Goal: Information Seeking & Learning: Learn about a topic

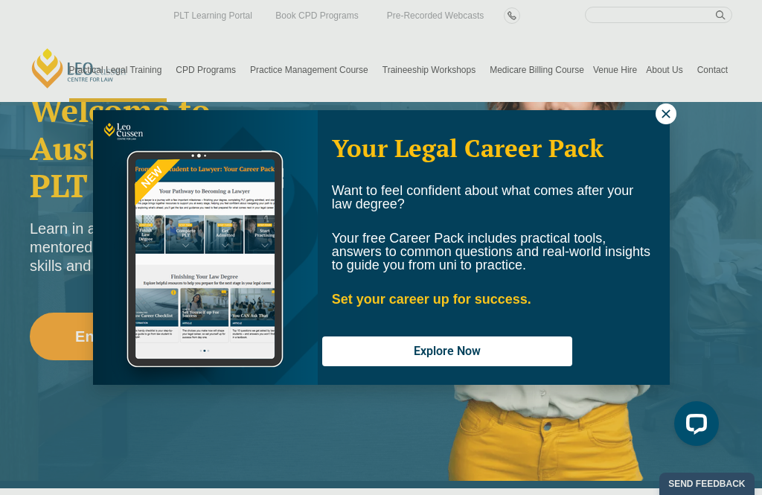
click at [656, 110] on button at bounding box center [665, 113] width 21 height 21
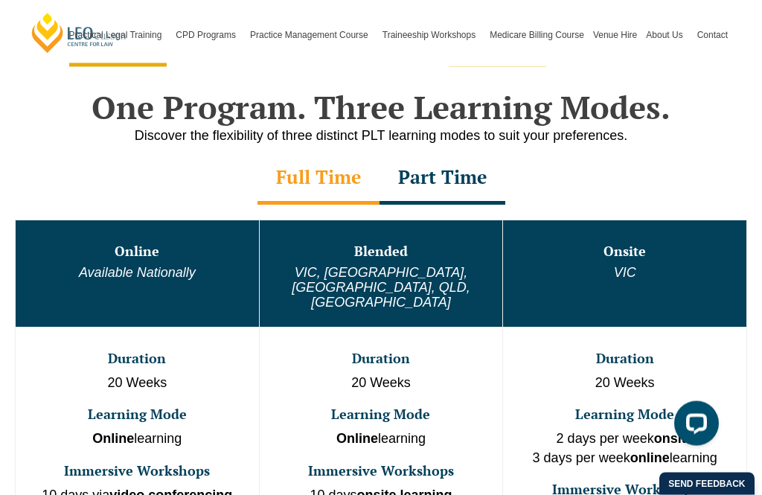
click at [445, 181] on div "Part Time" at bounding box center [442, 179] width 126 height 52
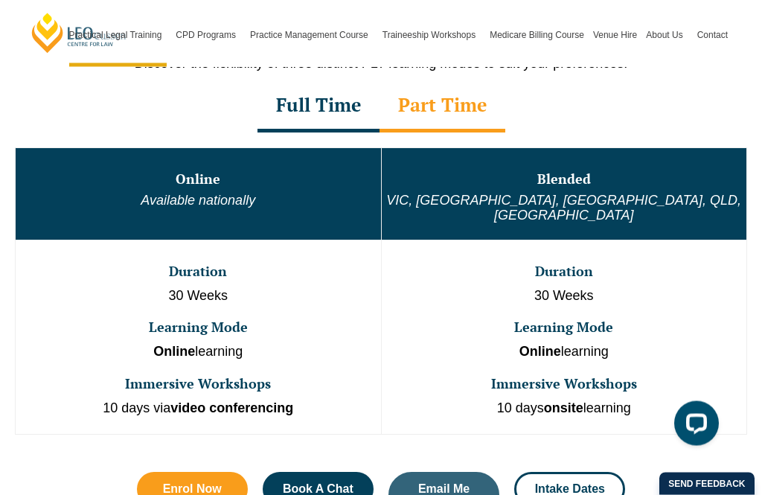
scroll to position [692, 0]
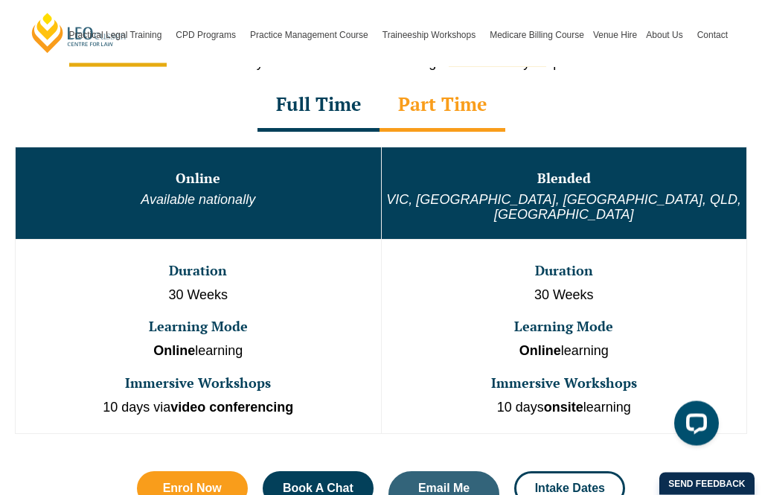
click at [348, 119] on div "Full Time" at bounding box center [318, 106] width 122 height 52
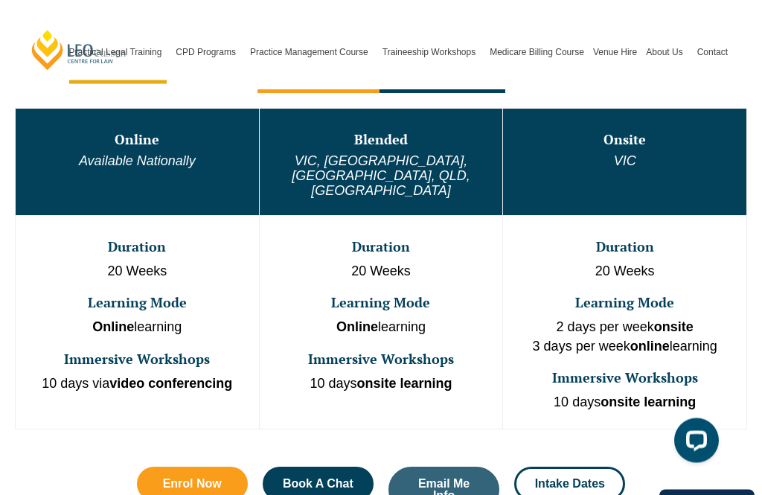
scroll to position [713, 0]
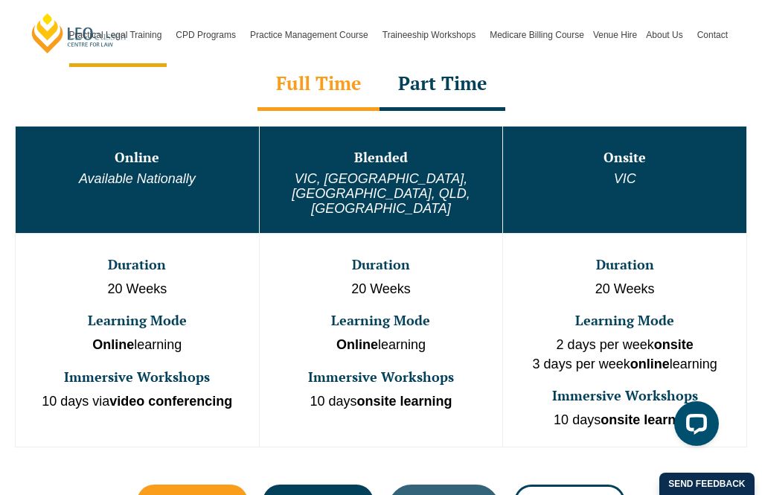
click at [457, 88] on div "Part Time" at bounding box center [442, 85] width 126 height 52
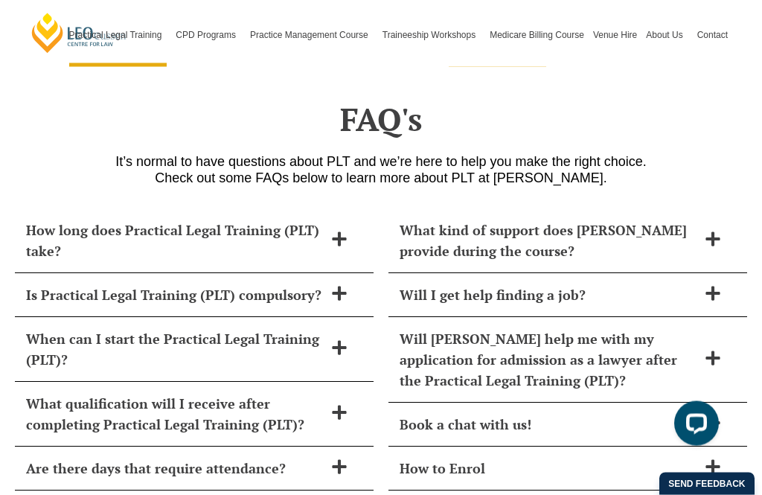
scroll to position [6030, 0]
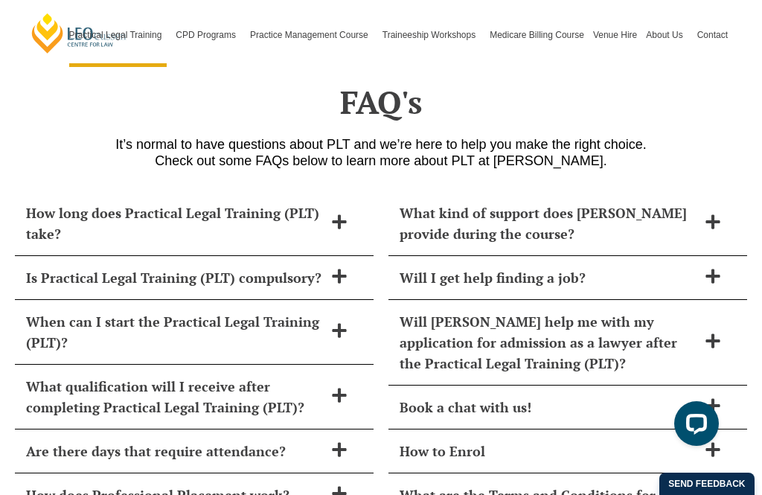
click at [333, 213] on icon at bounding box center [339, 221] width 16 height 16
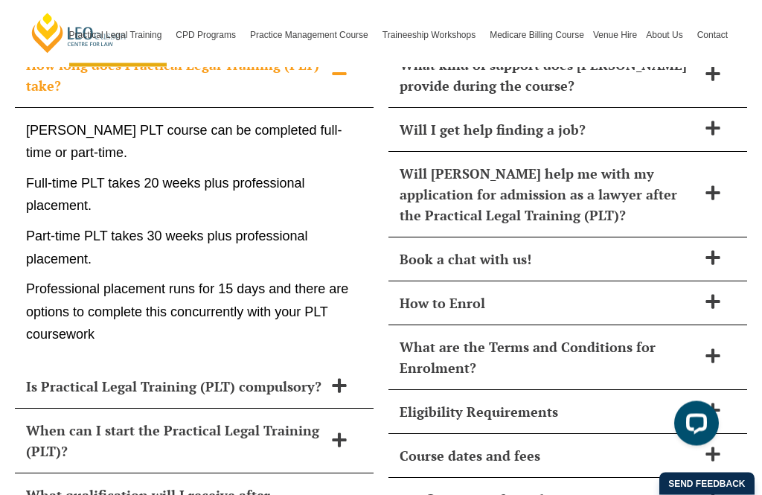
scroll to position [6180, 0]
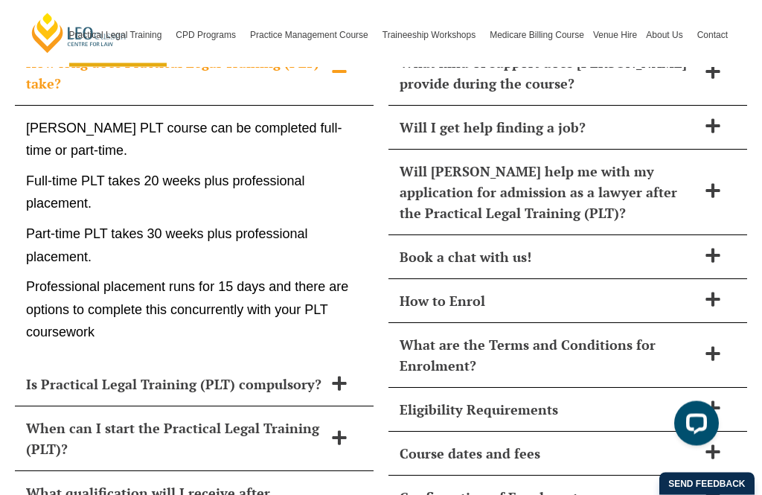
click at [344, 376] on icon at bounding box center [339, 384] width 16 height 16
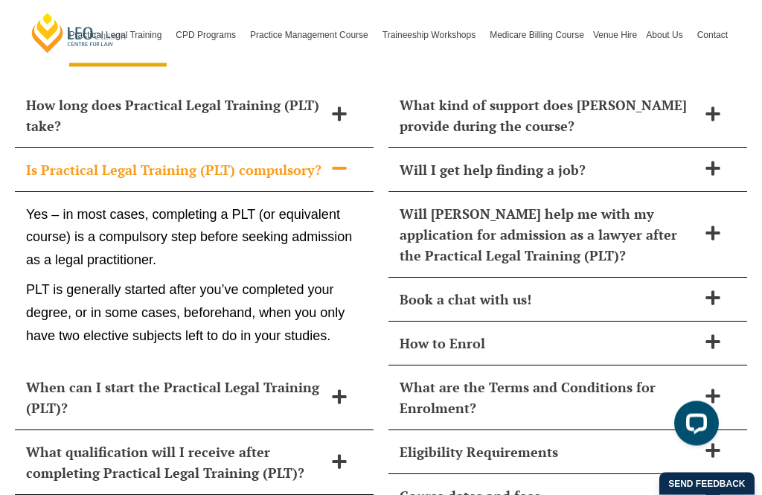
scroll to position [6109, 0]
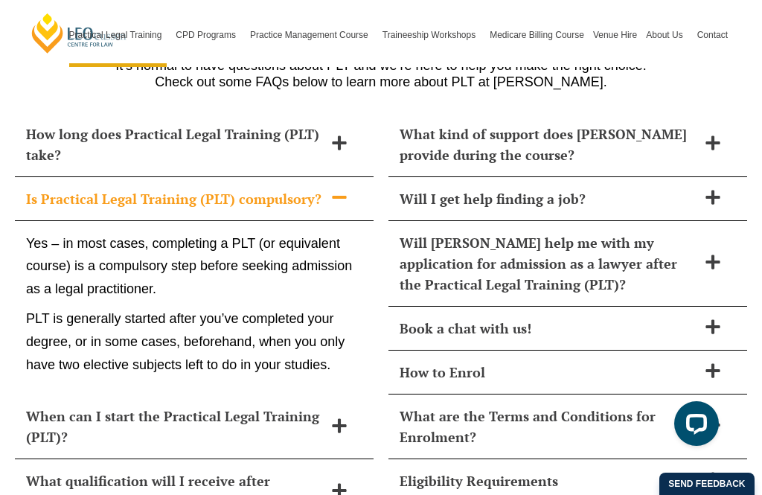
click at [343, 135] on icon at bounding box center [339, 143] width 16 height 16
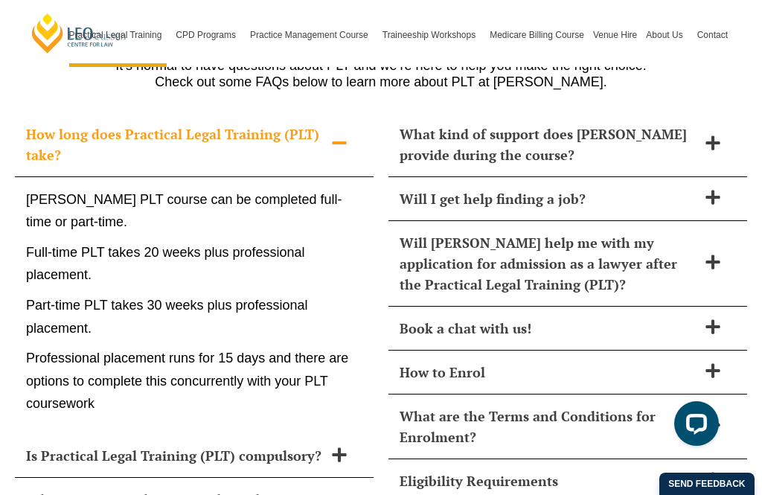
click at [335, 446] on icon at bounding box center [339, 454] width 16 height 16
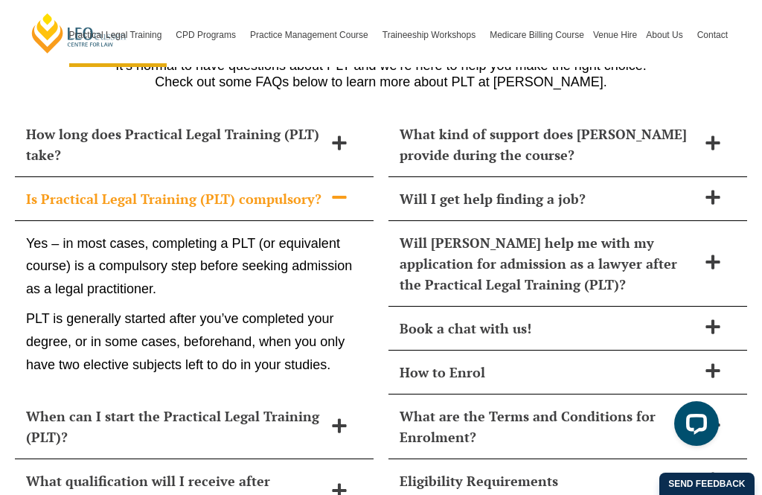
click at [326, 417] on span at bounding box center [339, 426] width 31 height 19
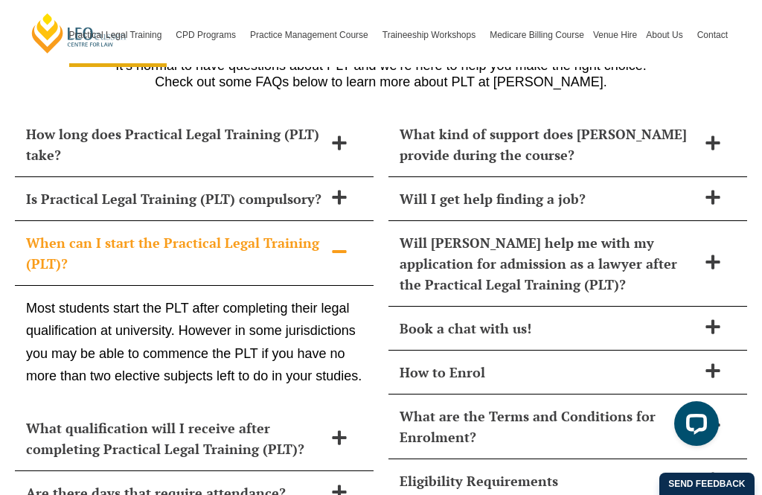
click at [352, 429] on span at bounding box center [339, 438] width 31 height 19
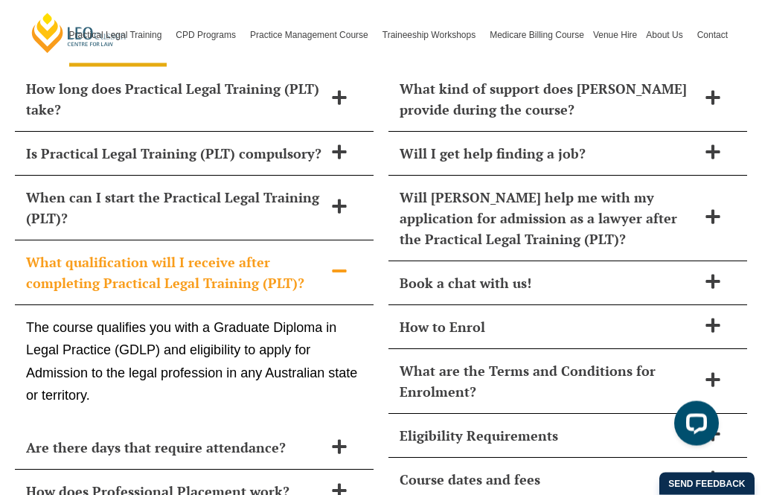
click at [348, 439] on span at bounding box center [339, 448] width 31 height 19
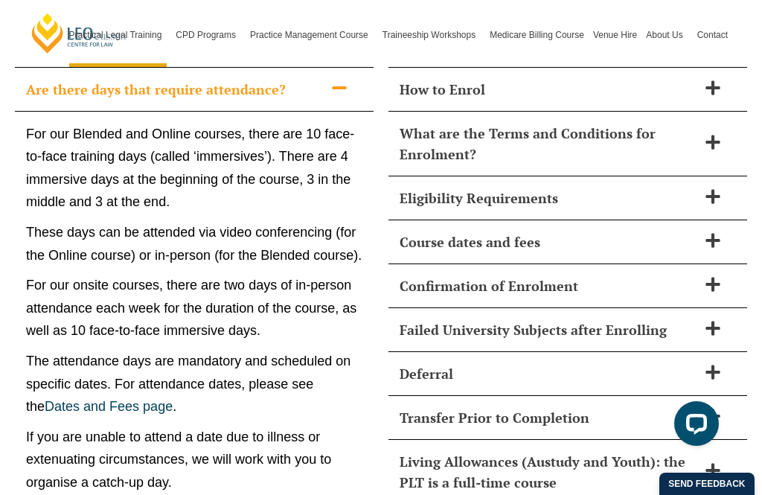
scroll to position [6394, 0]
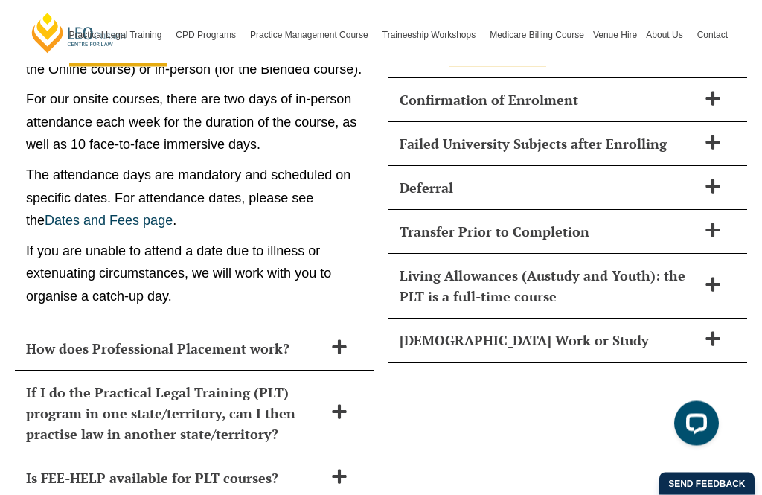
click at [334, 327] on div "How does Professional Placement work?" at bounding box center [194, 349] width 359 height 44
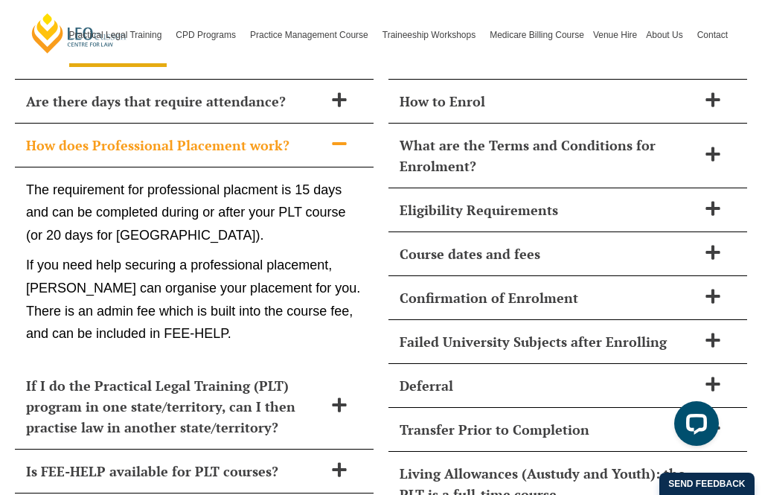
scroll to position [6379, 0]
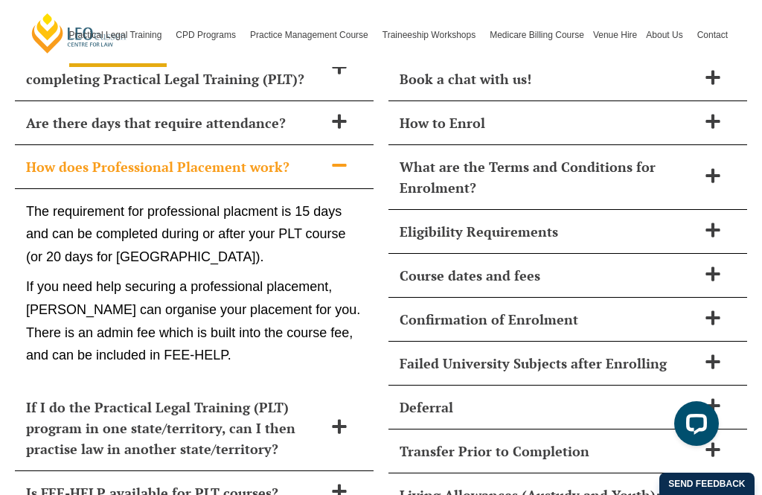
click at [356, 385] on div "If I do the Practical Legal Training (PLT) program in one state/territory, can …" at bounding box center [194, 428] width 359 height 86
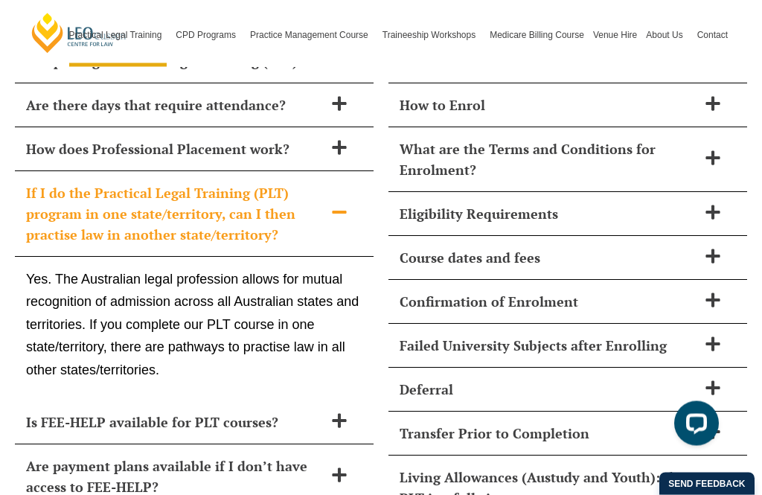
scroll to position [6378, 0]
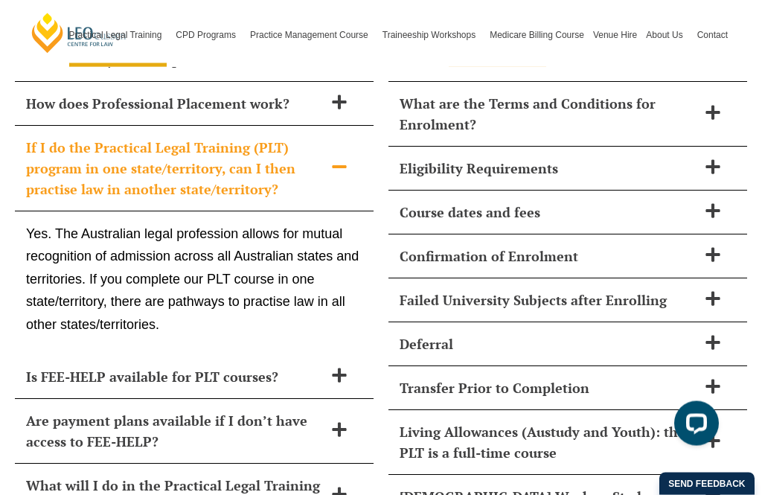
click at [339, 369] on icon at bounding box center [339, 376] width 14 height 14
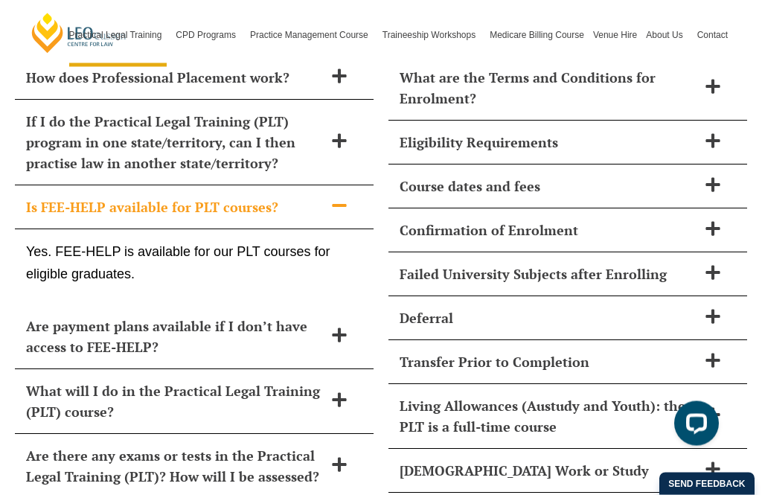
scroll to position [6447, 0]
click at [339, 327] on icon at bounding box center [339, 335] width 16 height 16
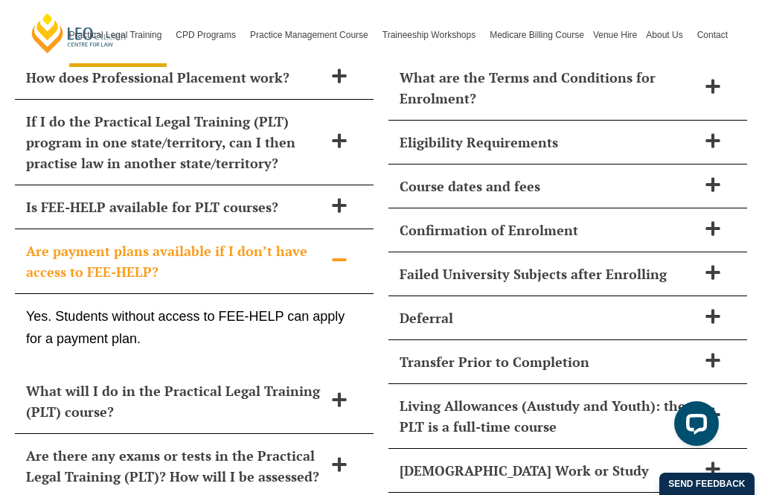
click at [332, 391] on icon at bounding box center [339, 399] width 16 height 16
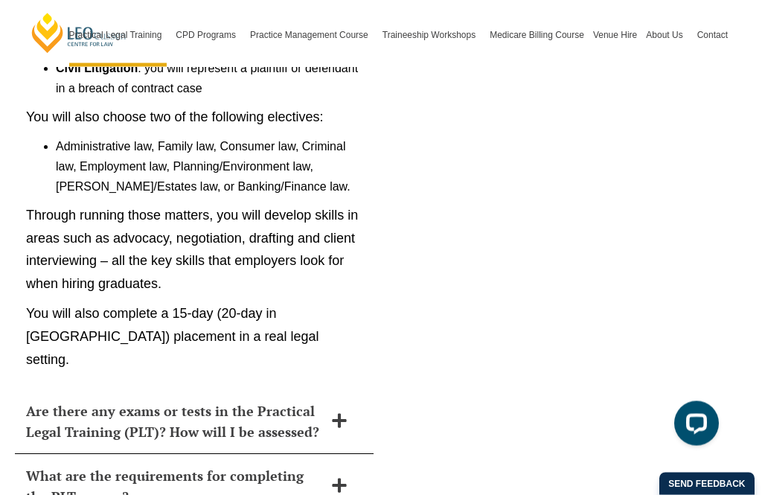
scroll to position [7039, 0]
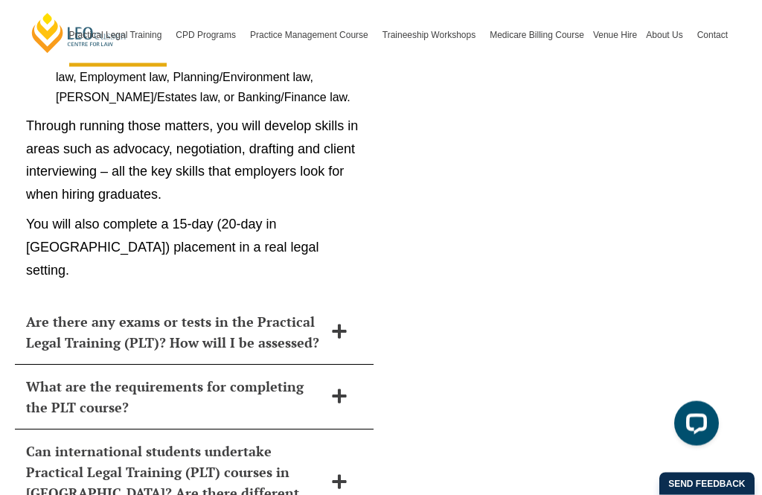
click at [339, 324] on icon at bounding box center [339, 331] width 14 height 14
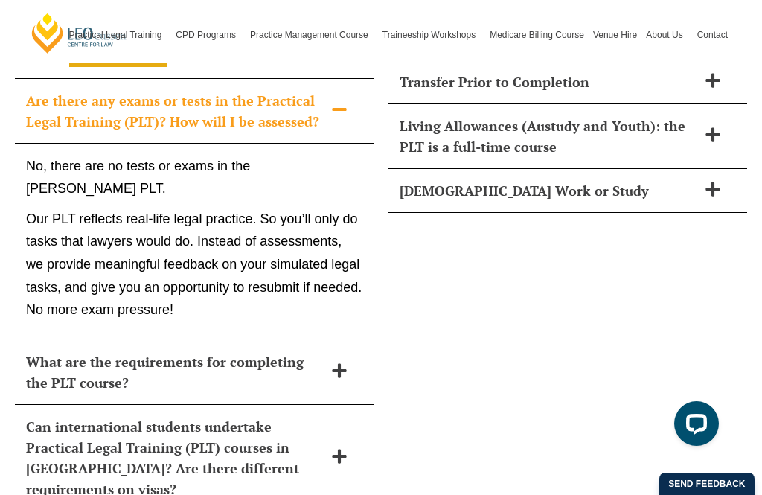
scroll to position [6726, 0]
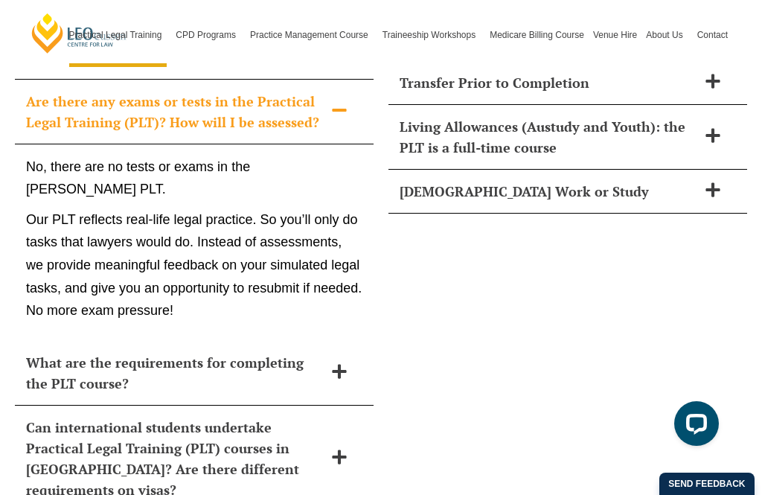
click at [350, 363] on span at bounding box center [339, 372] width 31 height 19
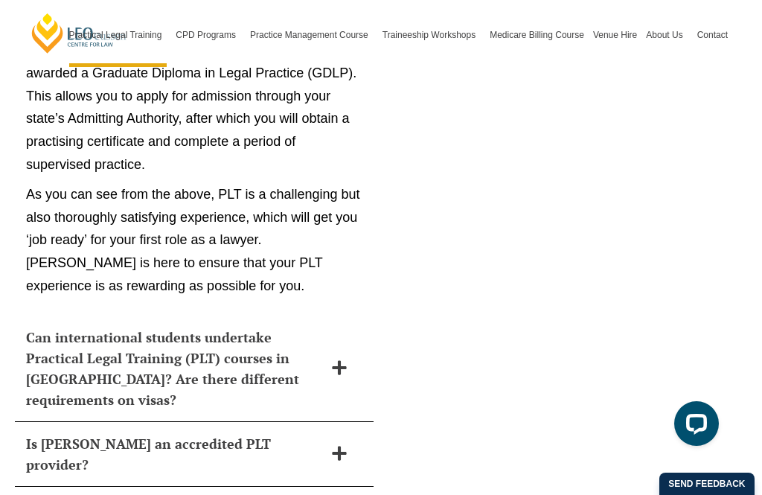
scroll to position [8517, 0]
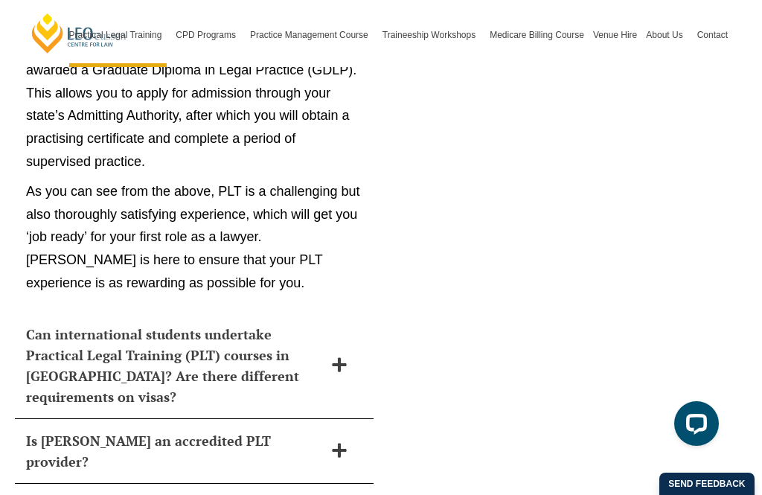
click at [343, 356] on icon at bounding box center [339, 364] width 16 height 16
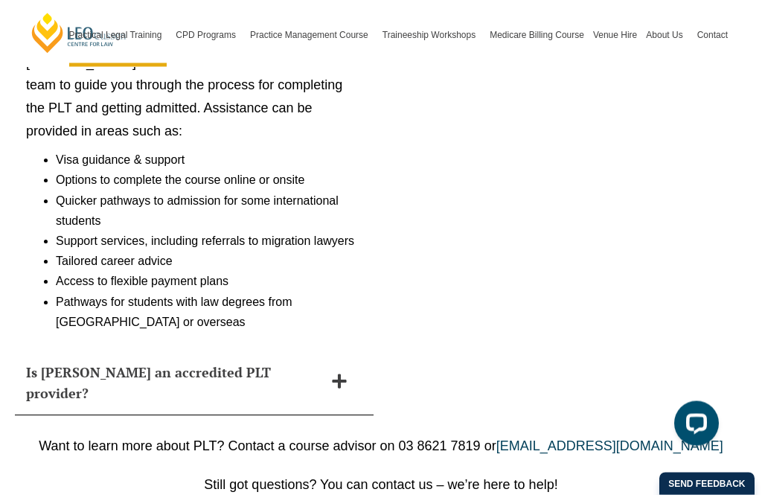
scroll to position [7054, 0]
click at [342, 373] on span at bounding box center [339, 382] width 31 height 19
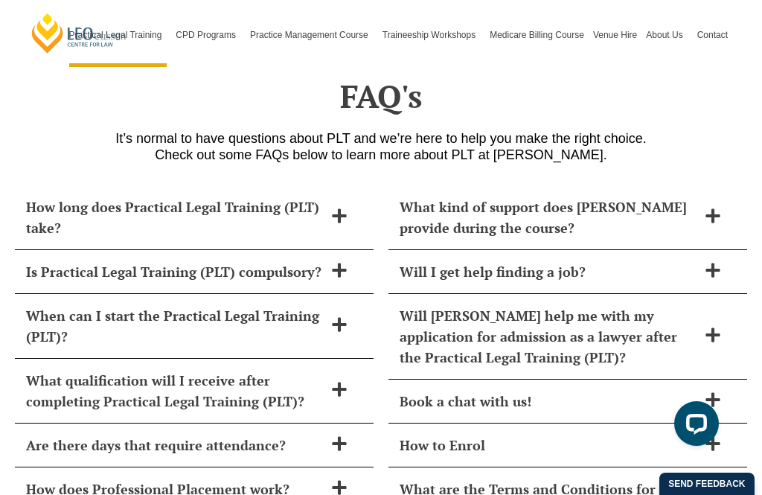
scroll to position [6037, 0]
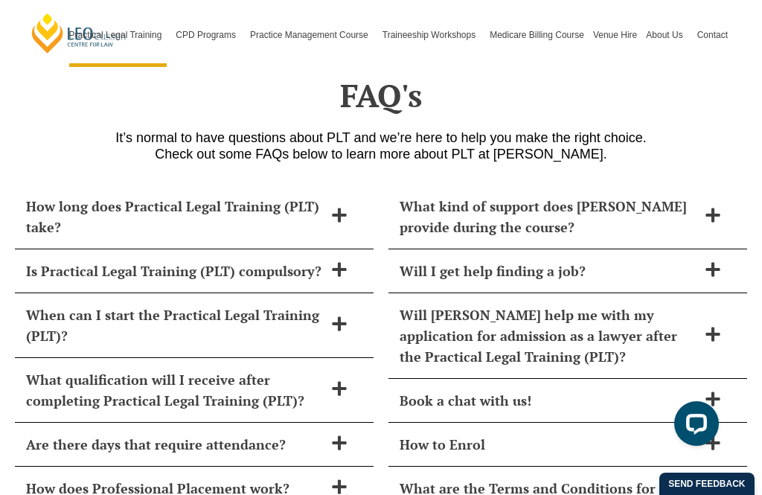
click at [700, 207] on span at bounding box center [712, 216] width 31 height 19
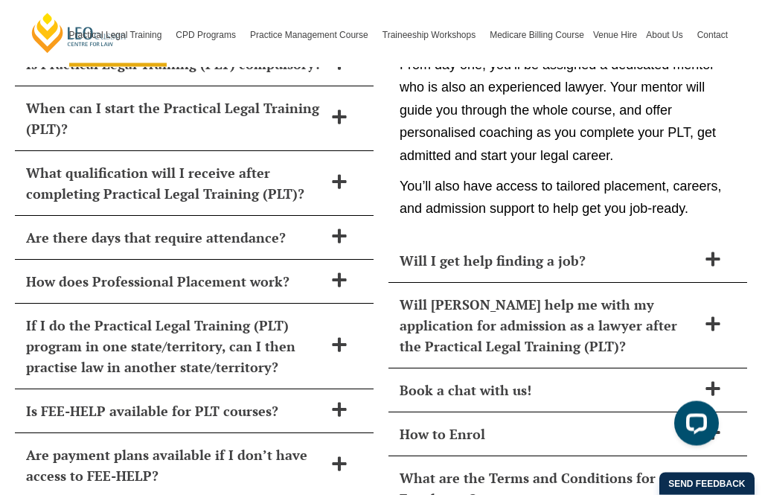
click at [663, 251] on h2 "Will I get help finding a job?" at bounding box center [548, 261] width 298 height 21
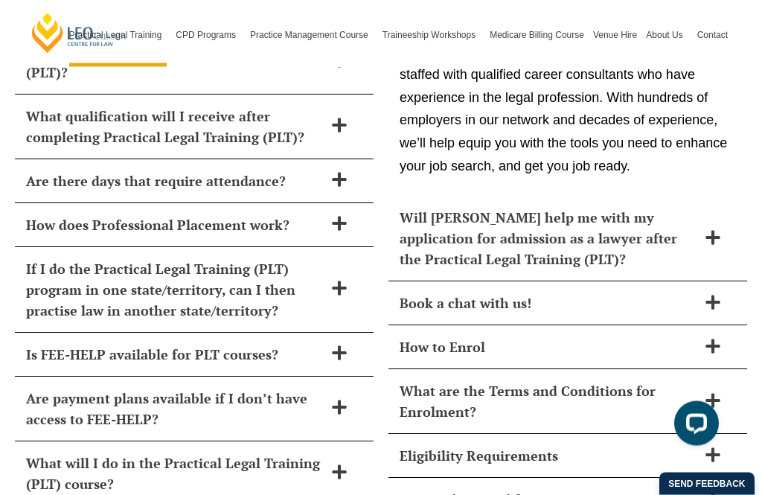
scroll to position [6301, 0]
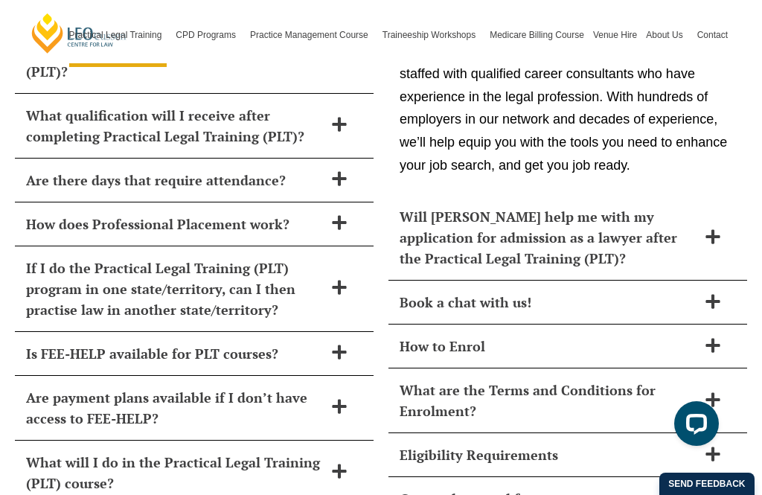
click at [668, 222] on h2 "Will Leo Cussen help me with my application for admission as a lawyer after the…" at bounding box center [548, 237] width 298 height 62
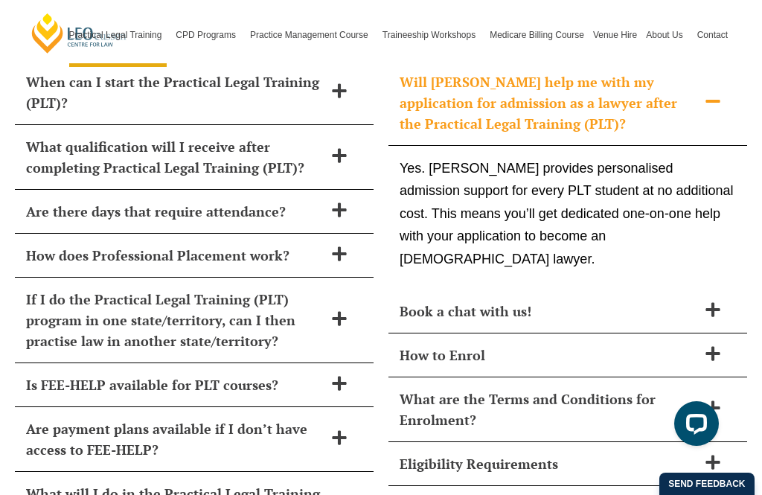
scroll to position [6269, 0]
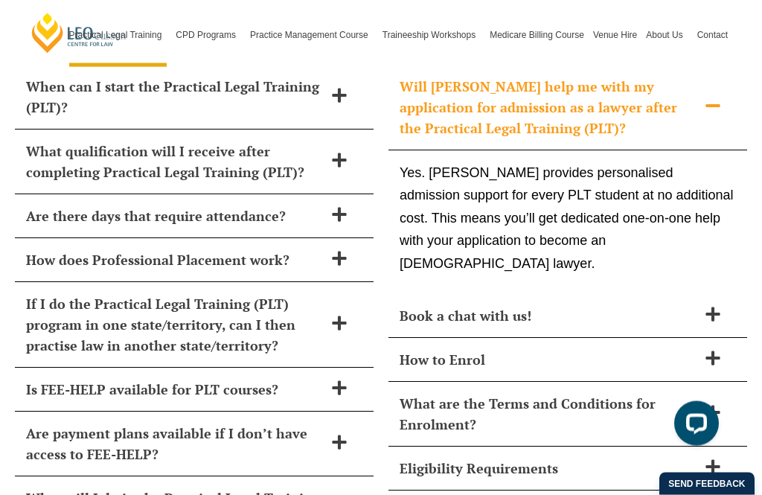
click at [589, 306] on h2 "Book a chat with us!" at bounding box center [548, 316] width 298 height 21
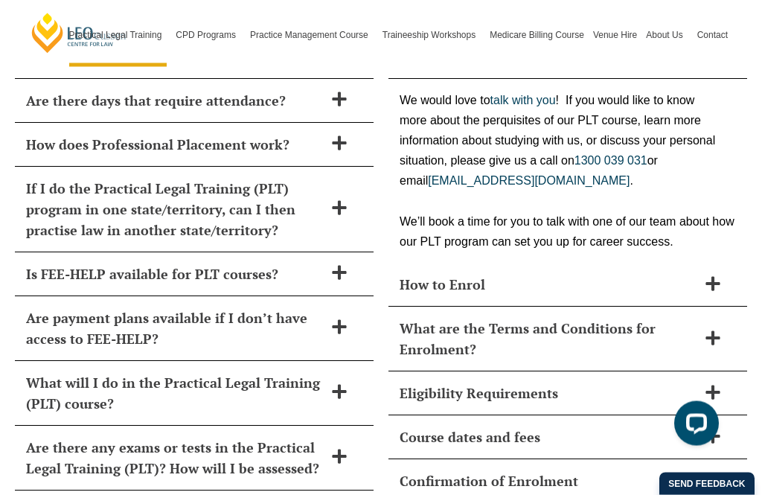
click at [546, 383] on h2 "Eligibility Requirements" at bounding box center [548, 393] width 298 height 21
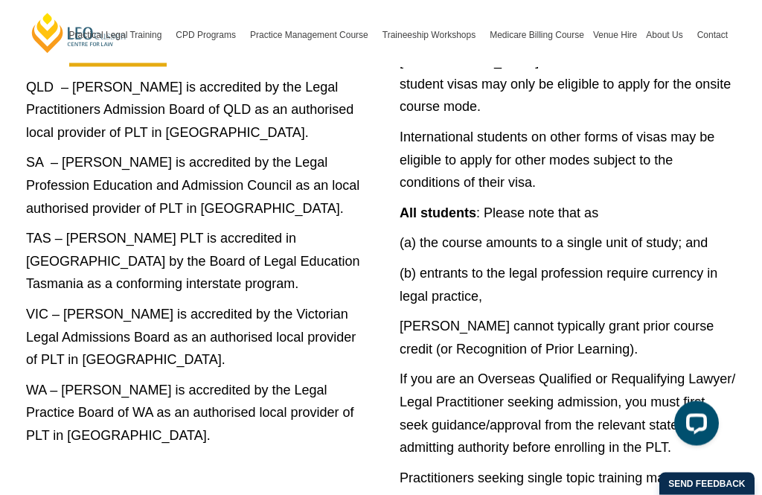
scroll to position [7414, 0]
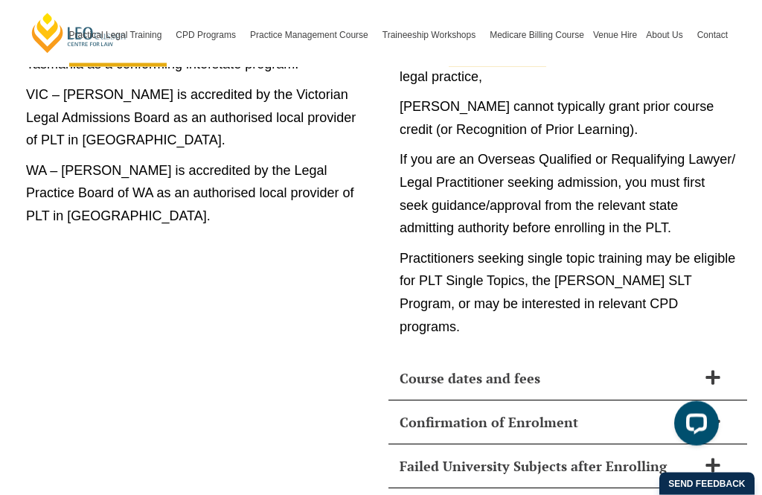
click at [720, 370] on icon at bounding box center [712, 378] width 16 height 16
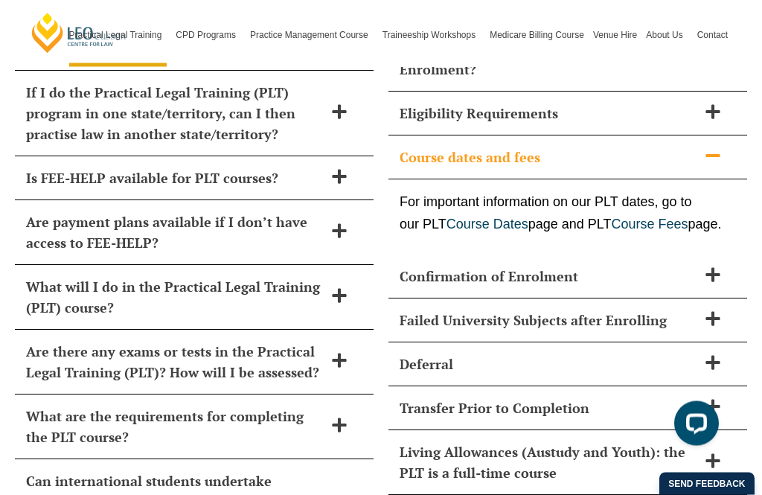
click at [730, 266] on div "Confirmation of Enrolment" at bounding box center [567, 277] width 359 height 44
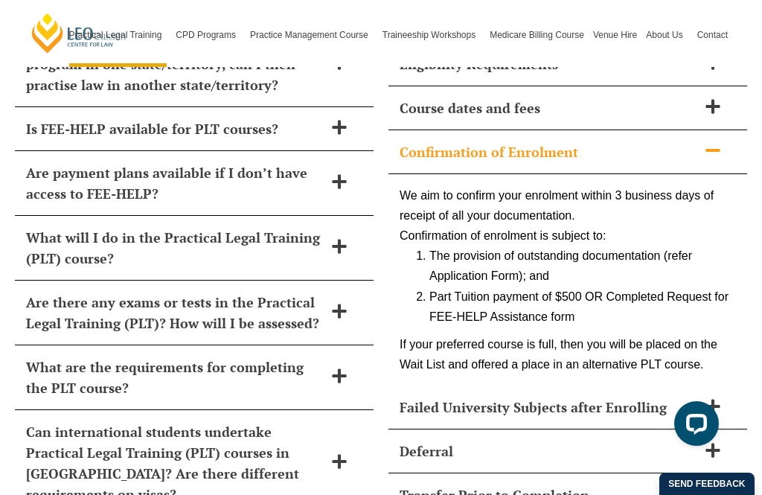
scroll to position [6527, 0]
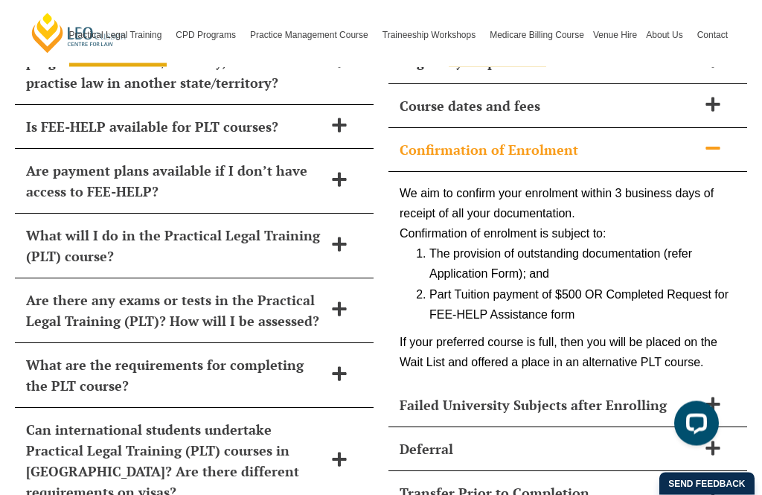
click at [710, 396] on icon at bounding box center [712, 404] width 16 height 16
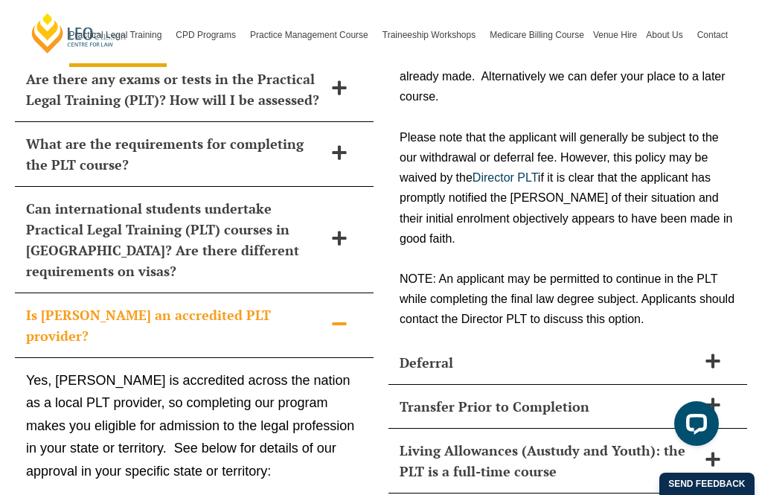
scroll to position [6757, 0]
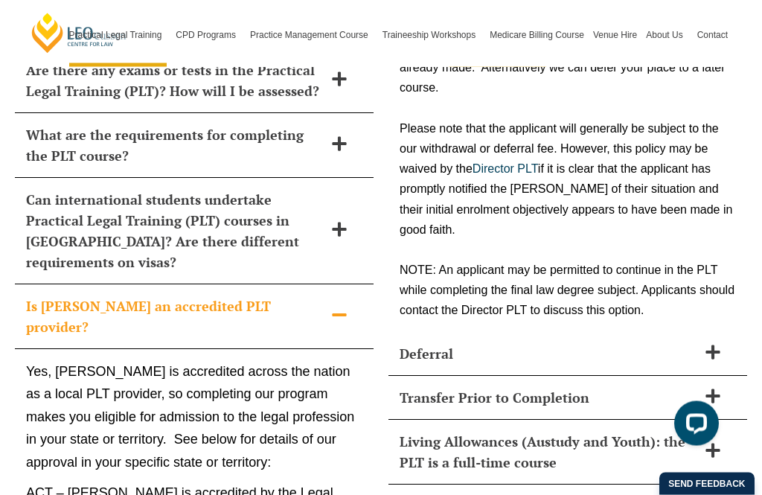
click at [723, 388] on span at bounding box center [712, 397] width 31 height 19
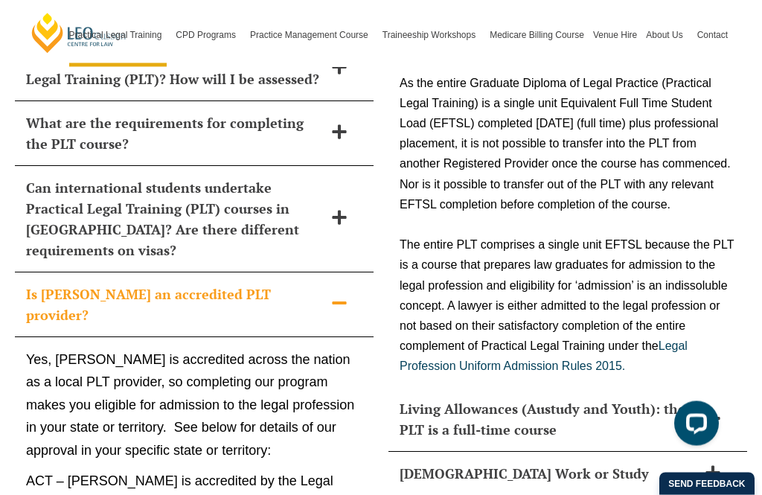
click at [719, 411] on icon at bounding box center [712, 419] width 16 height 16
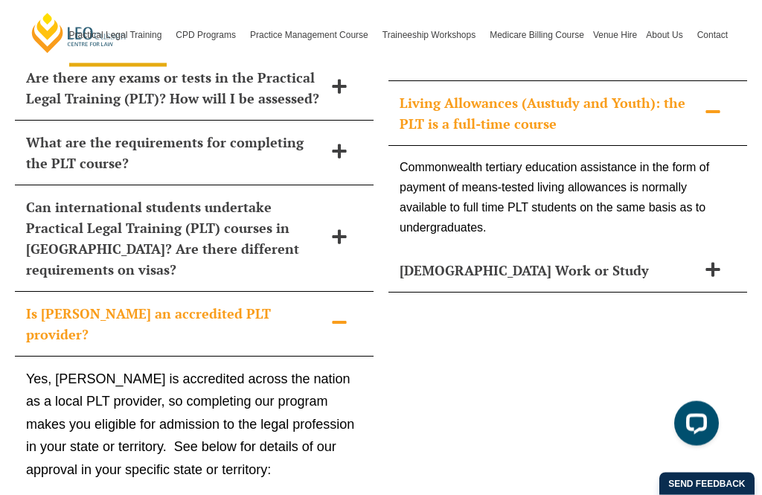
scroll to position [6750, 0]
click at [716, 261] on icon at bounding box center [712, 269] width 16 height 16
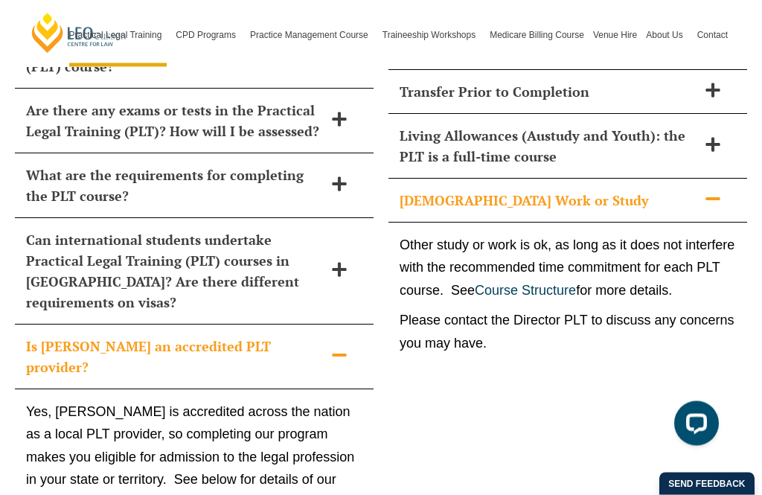
scroll to position [6711, 0]
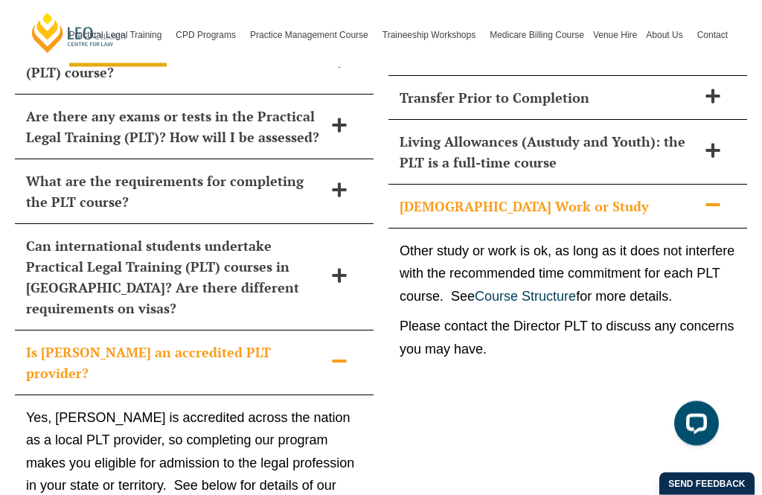
click at [568, 289] on link "Course Structure" at bounding box center [525, 296] width 101 height 15
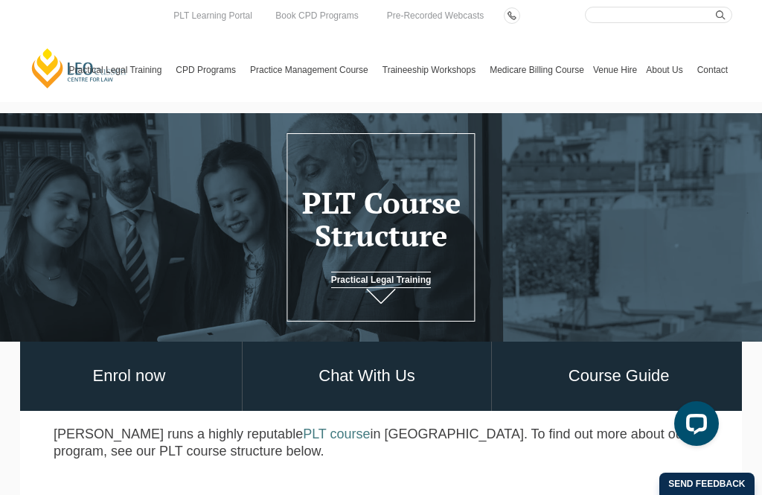
click at [396, 237] on h1 "PLT Course Structure" at bounding box center [380, 218] width 183 height 65
click at [388, 297] on icon at bounding box center [381, 296] width 30 height 15
click at [0, 0] on link "PLT [GEOGRAPHIC_DATA]" at bounding box center [0, 0] width 0 height 0
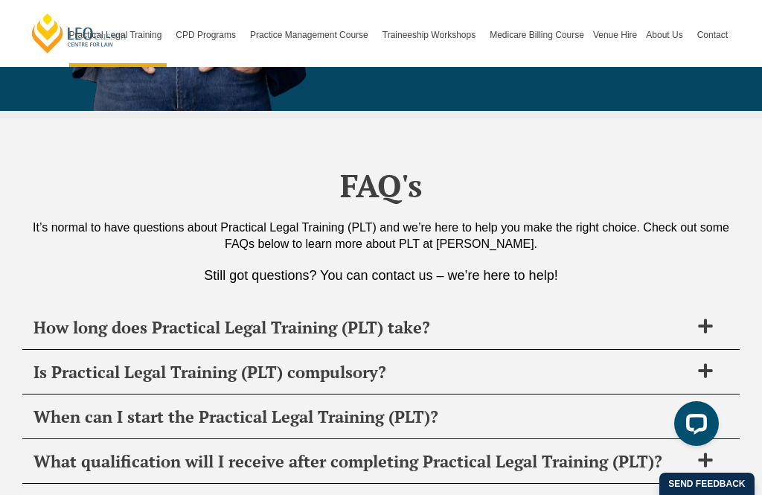
scroll to position [7300, 0]
click at [719, 407] on span at bounding box center [705, 416] width 31 height 19
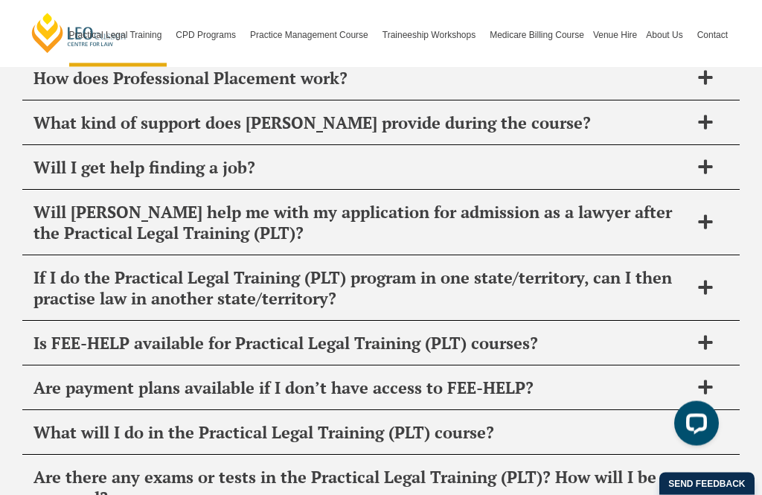
scroll to position [7840, 0]
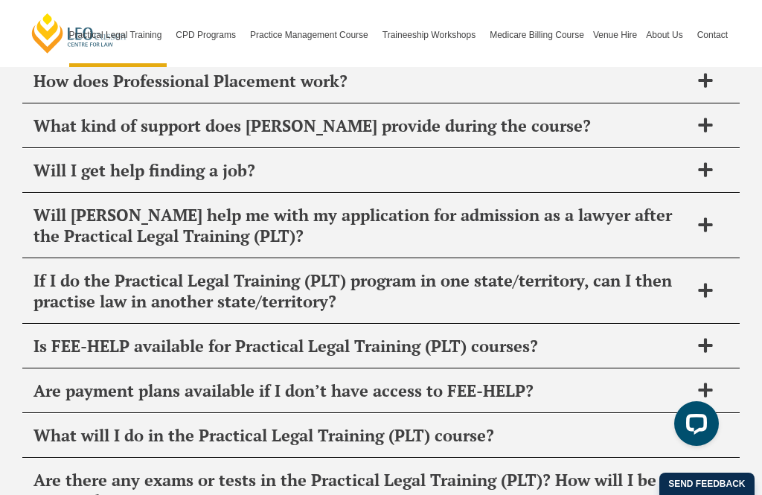
click at [736, 414] on div "What will I do in the Practical Legal Training (PLT) course?" at bounding box center [380, 436] width 717 height 44
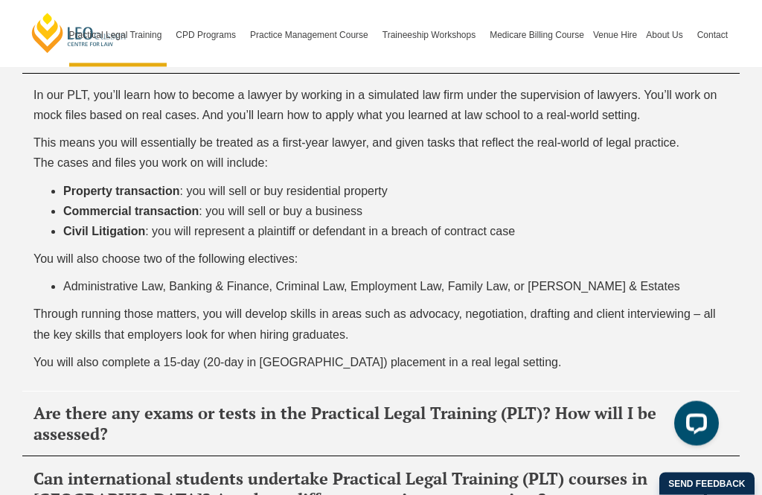
scroll to position [8154, 0]
click at [724, 457] on div "Can international students undertake Practical Legal Training (PLT) courses in …" at bounding box center [380, 489] width 717 height 65
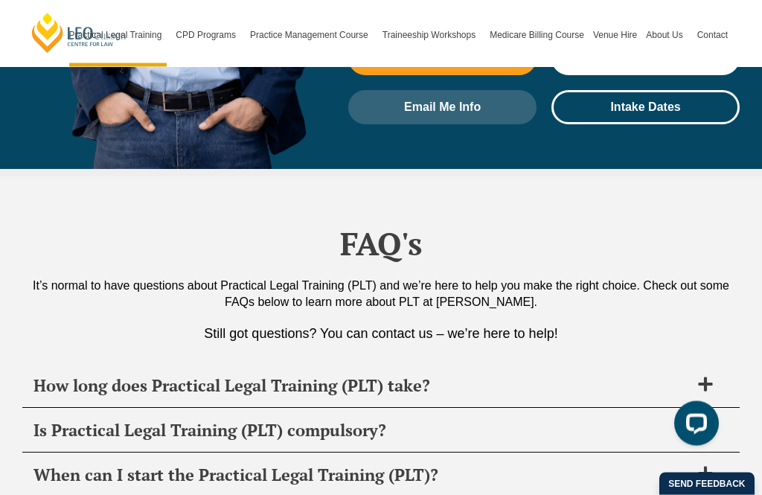
click at [717, 376] on span at bounding box center [705, 385] width 31 height 19
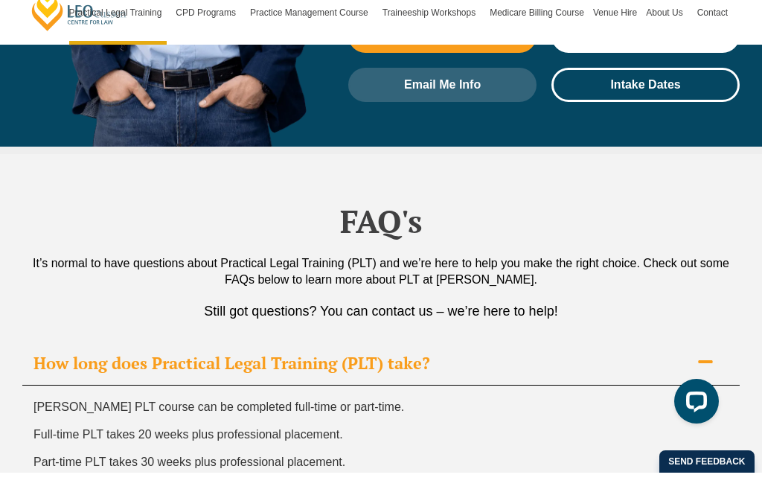
scroll to position [7271, 0]
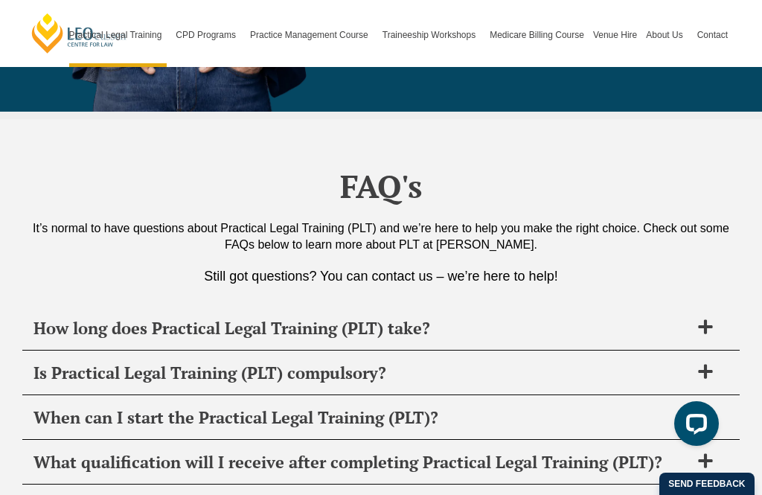
click at [714, 452] on span at bounding box center [705, 461] width 31 height 19
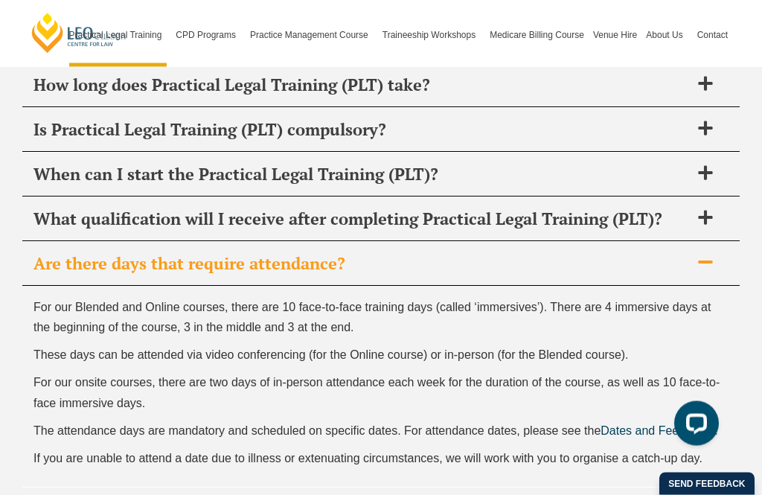
scroll to position [7543, 0]
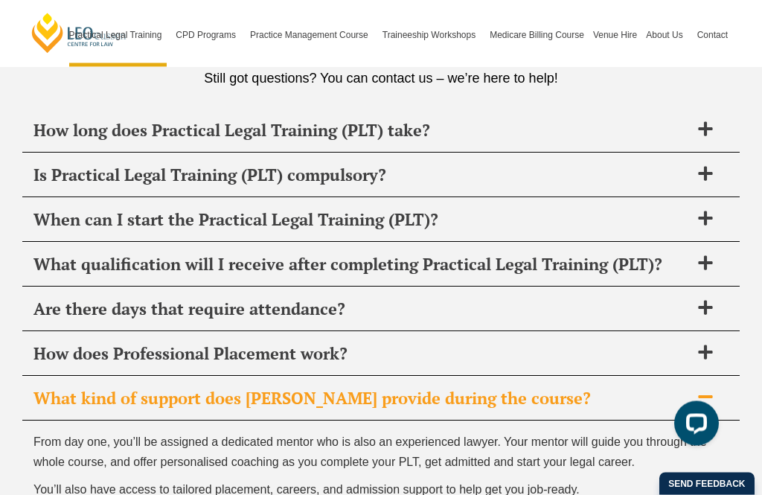
scroll to position [7496, 0]
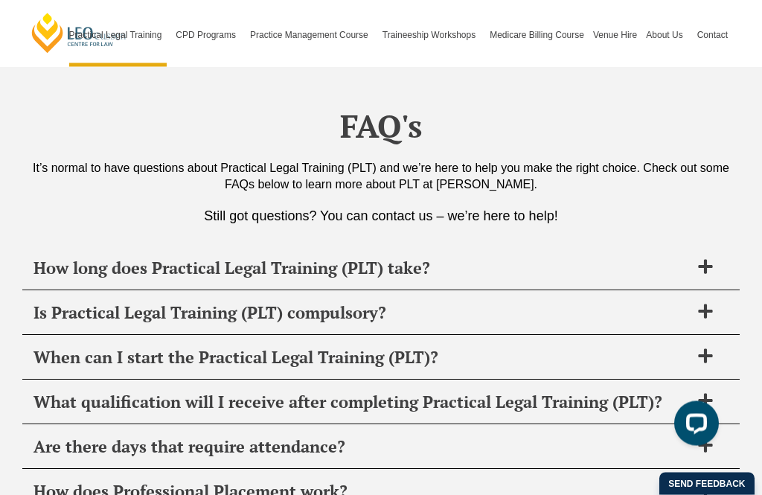
click at [730, 336] on div "When can I start the Practical Legal Training (PLT)?" at bounding box center [380, 358] width 717 height 44
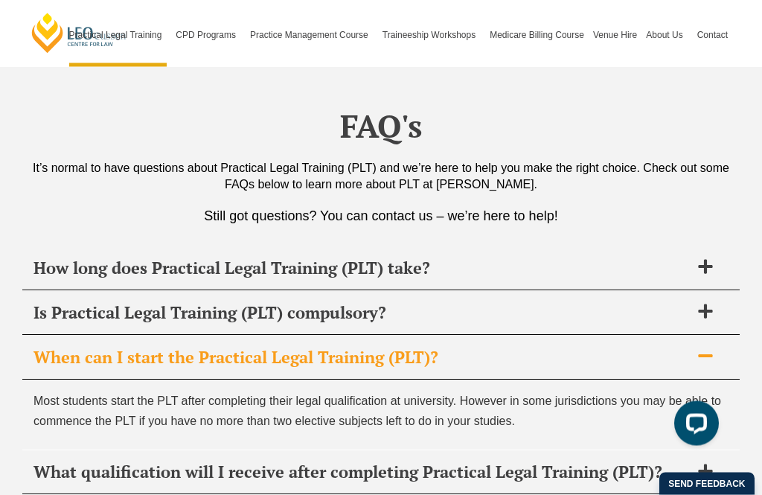
scroll to position [7360, 0]
click at [627, 390] on p "Most students start the PLT after completing their legal qualification at unive…" at bounding box center [380, 410] width 695 height 40
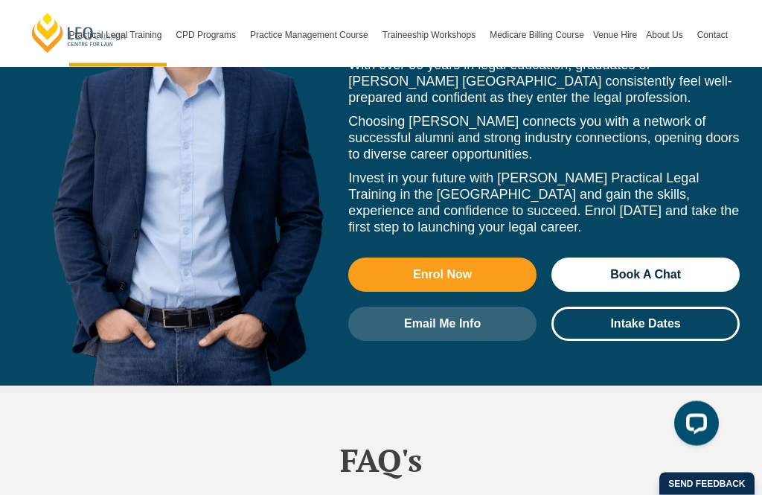
scroll to position [7022, 0]
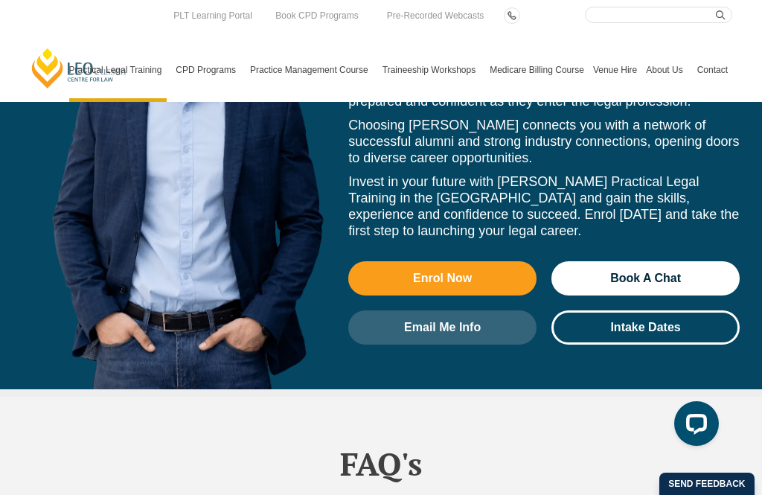
click at [0, 0] on link "FAQs" at bounding box center [0, 0] width 0 height 0
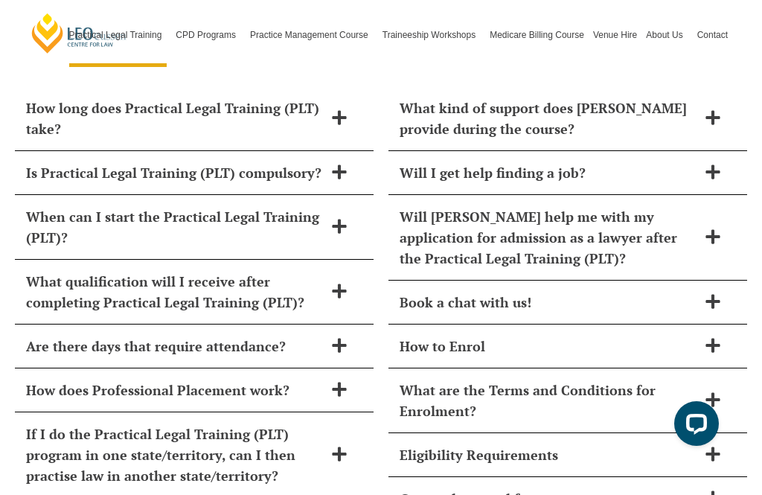
scroll to position [6370, 0]
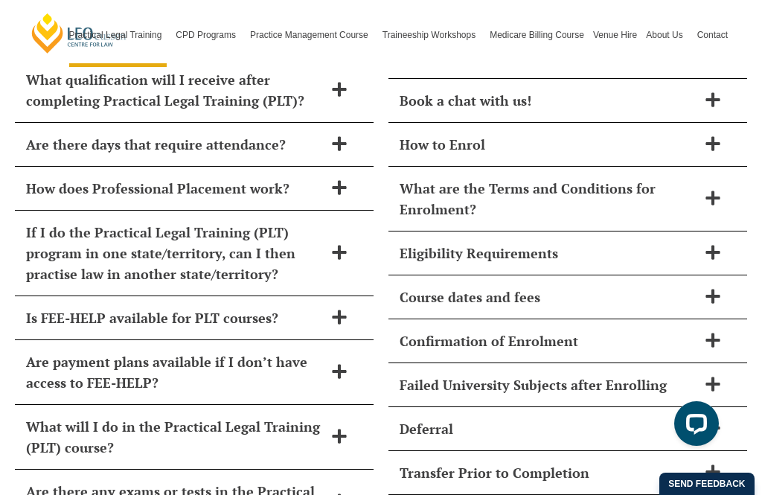
click at [705, 244] on icon at bounding box center [712, 252] width 16 height 16
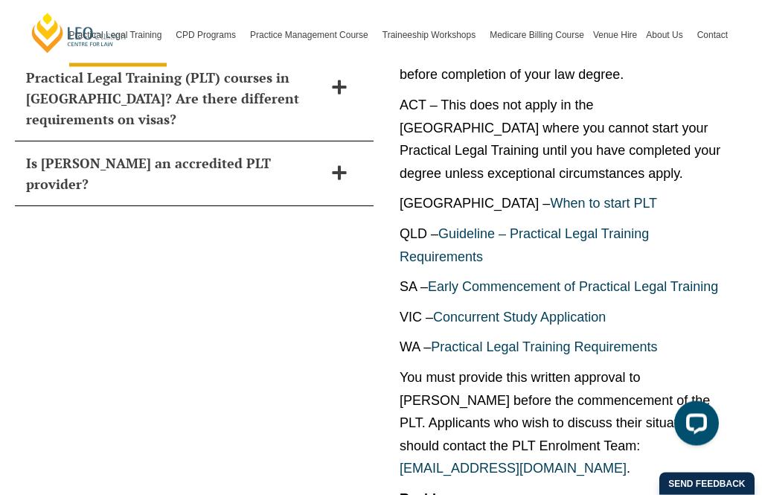
scroll to position [6929, 0]
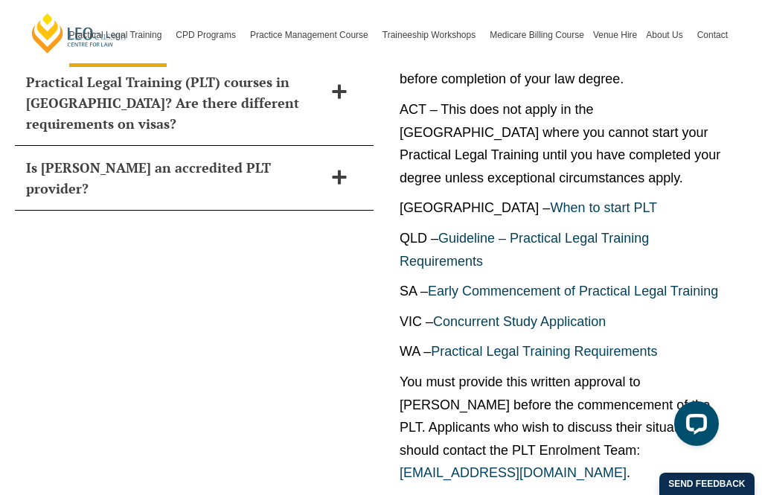
click at [550, 200] on link "When to start PLT" at bounding box center [603, 207] width 107 height 15
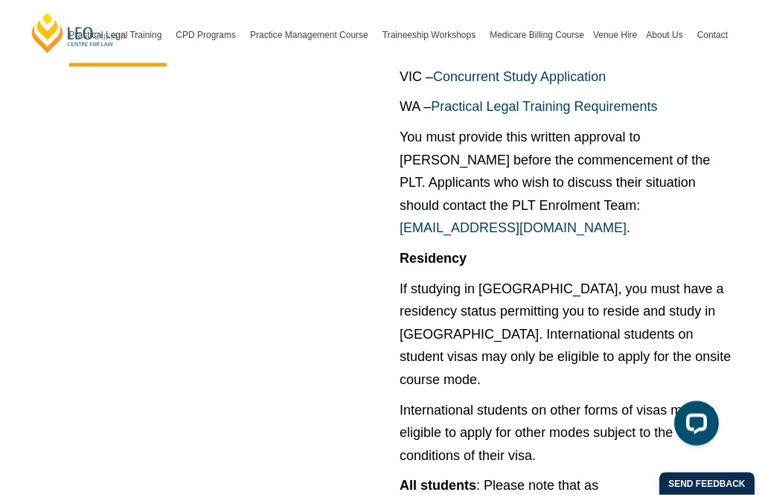
scroll to position [7176, 0]
